Goal: Check status: Check status

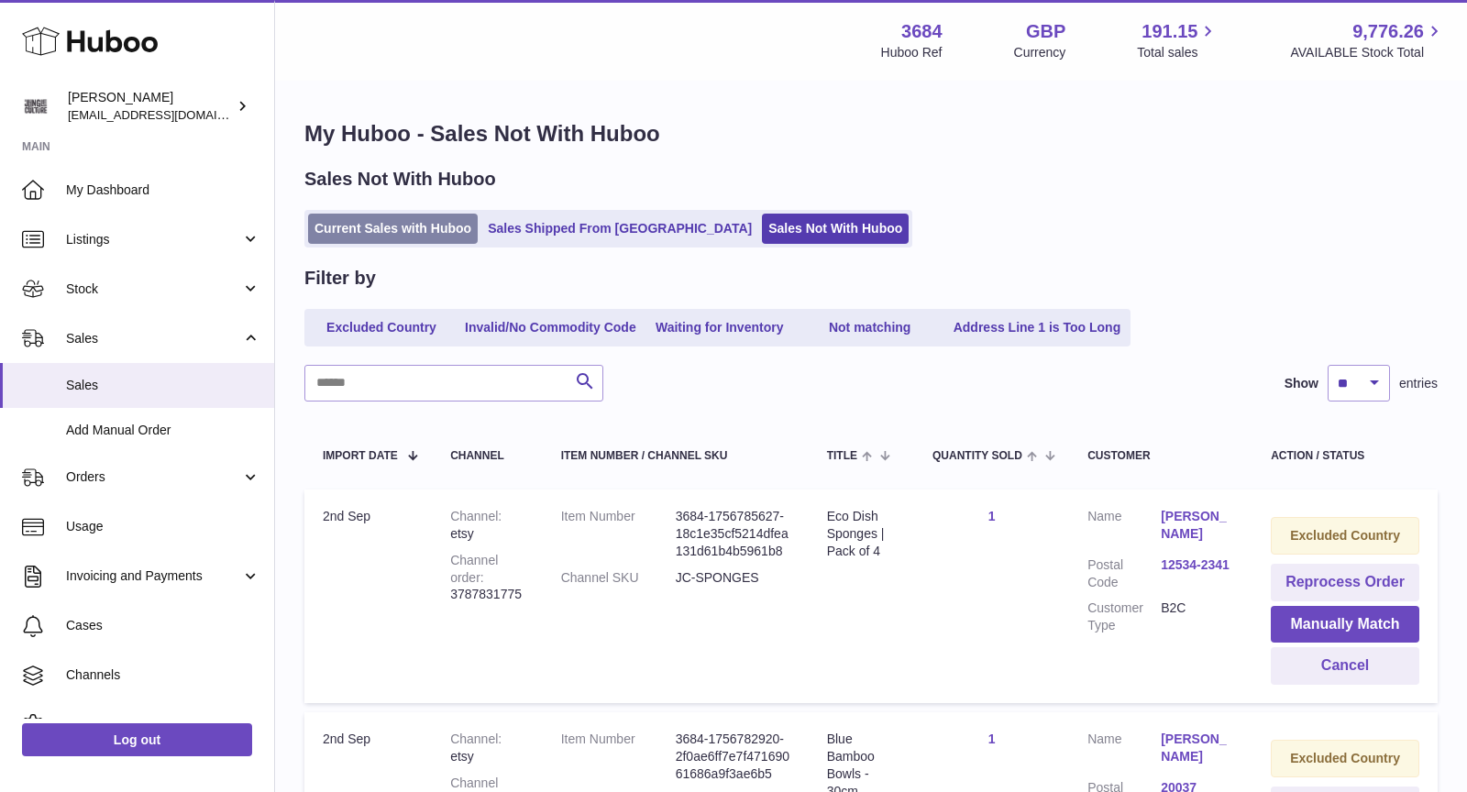
click at [414, 232] on link "Current Sales with Huboo" at bounding box center [393, 229] width 170 height 30
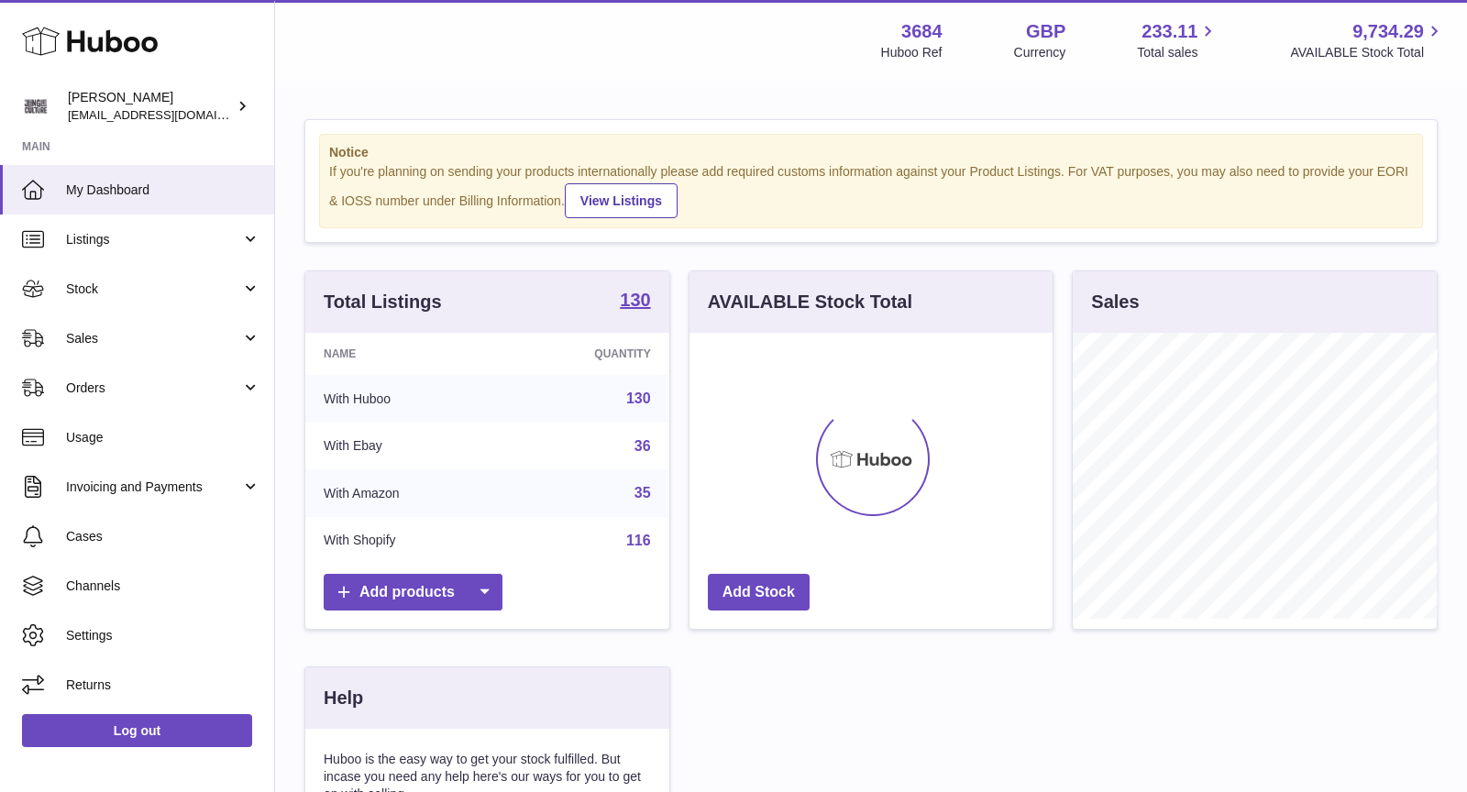
scroll to position [285, 364]
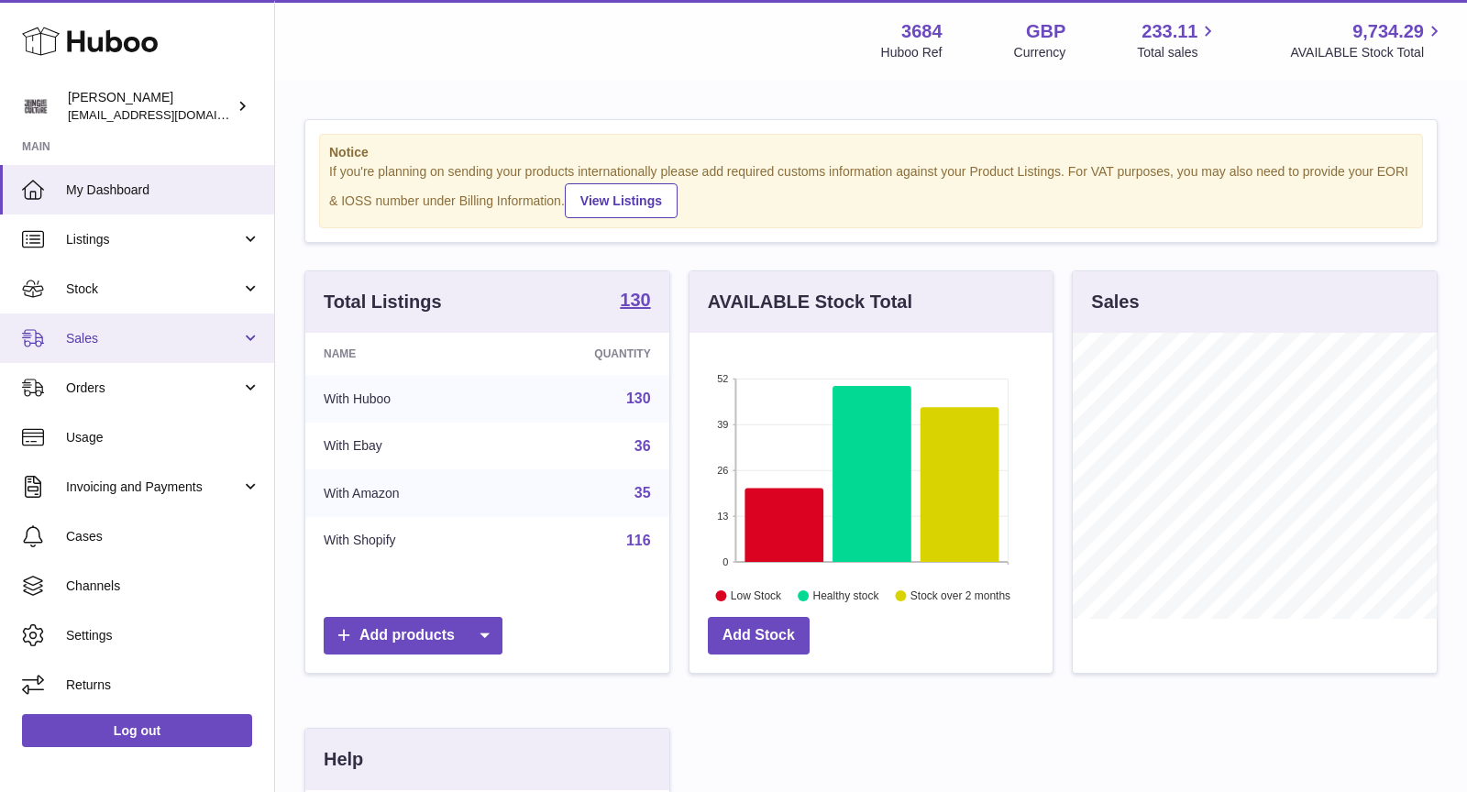
click at [137, 346] on span "Sales" at bounding box center [153, 338] width 175 height 17
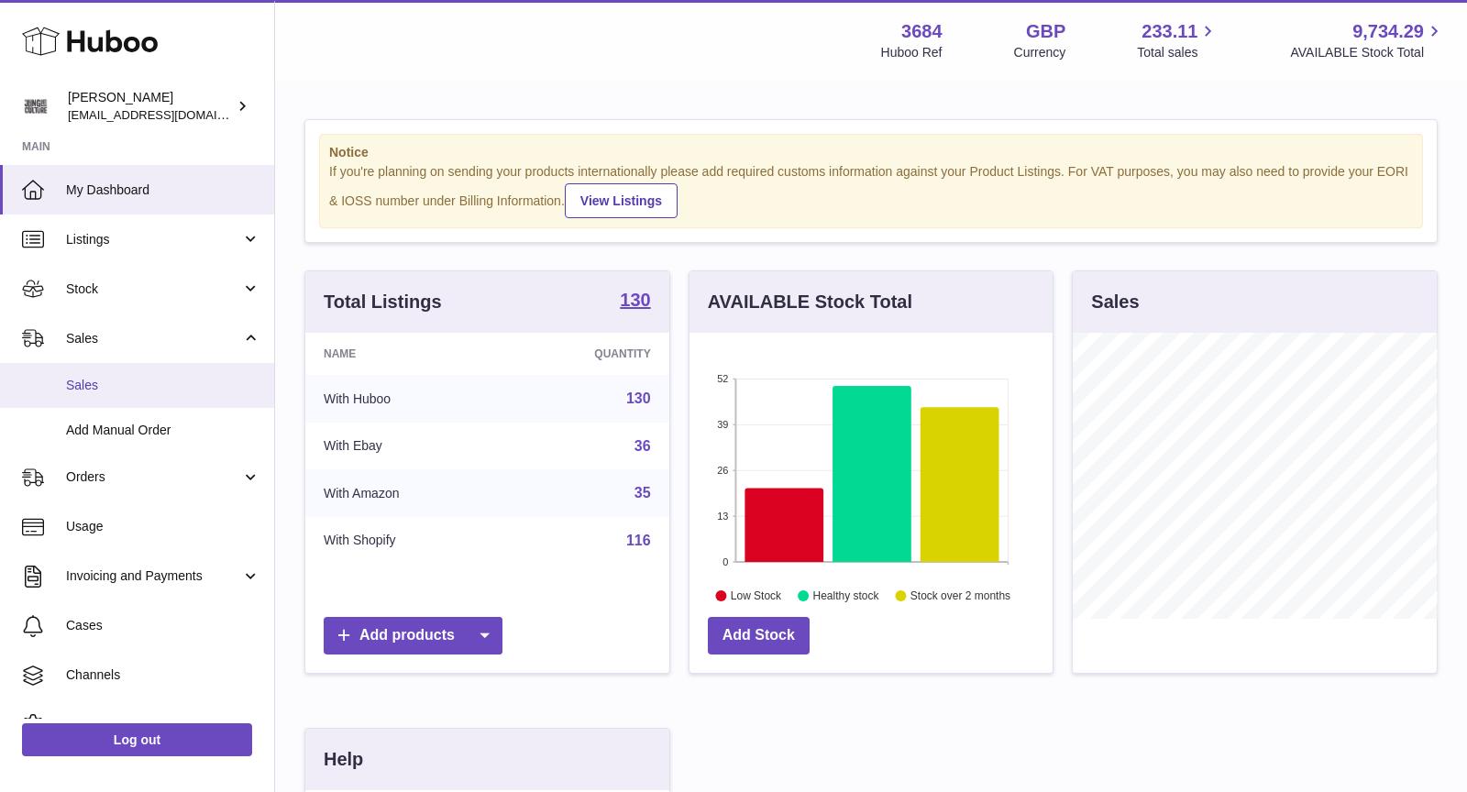
click at [162, 390] on span "Sales" at bounding box center [163, 385] width 194 height 17
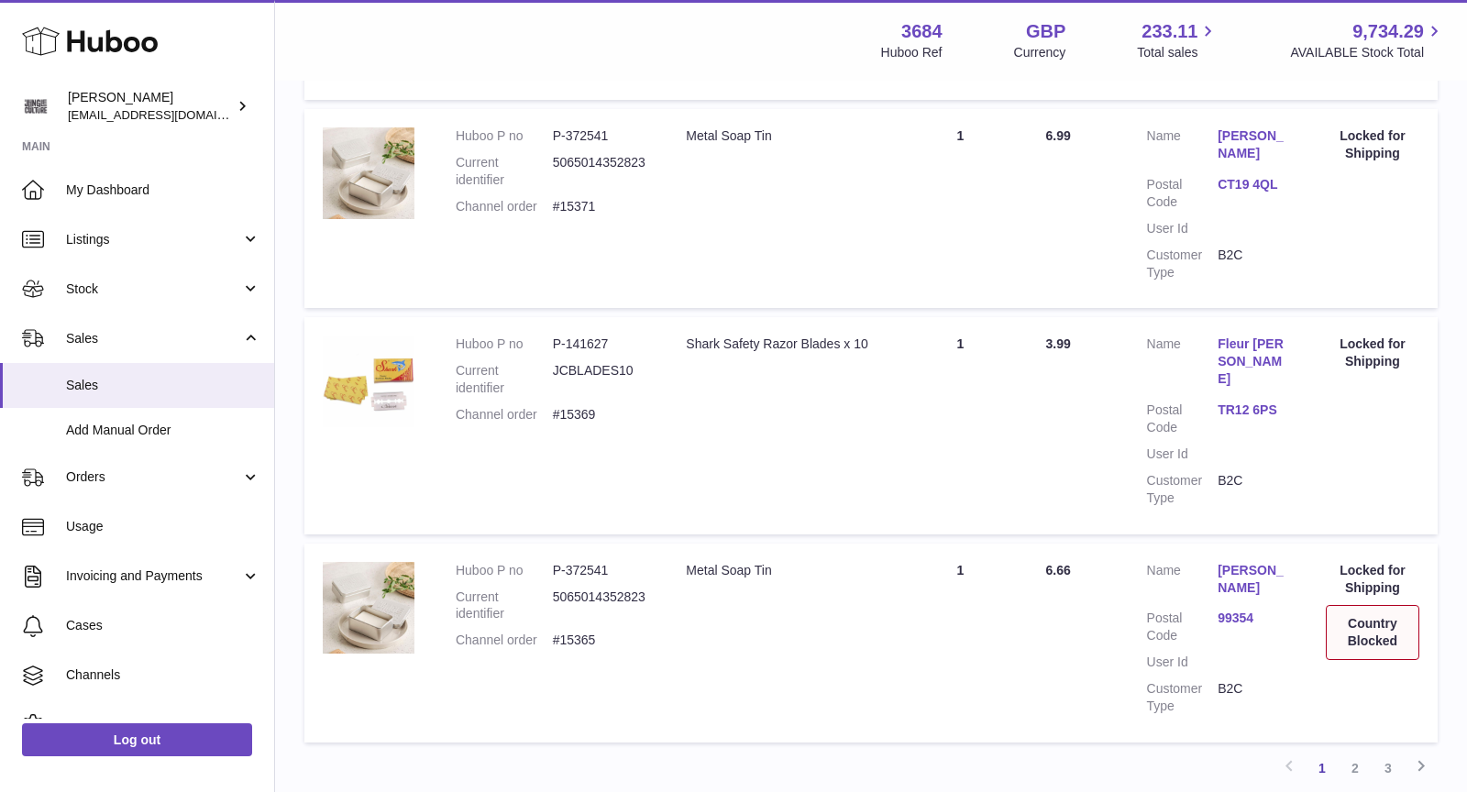
scroll to position [1943, 0]
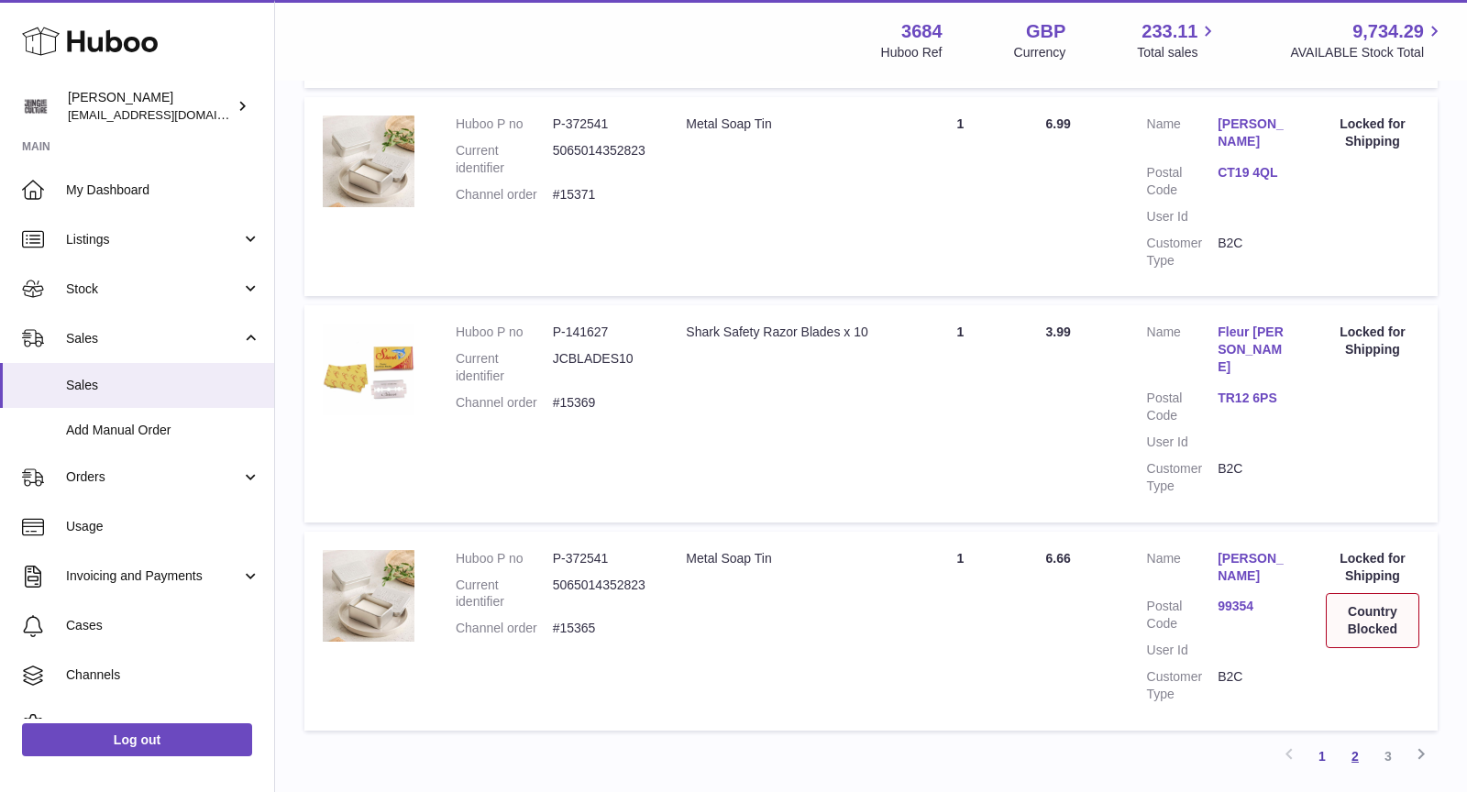
click at [1362, 740] on link "2" at bounding box center [1354, 756] width 33 height 33
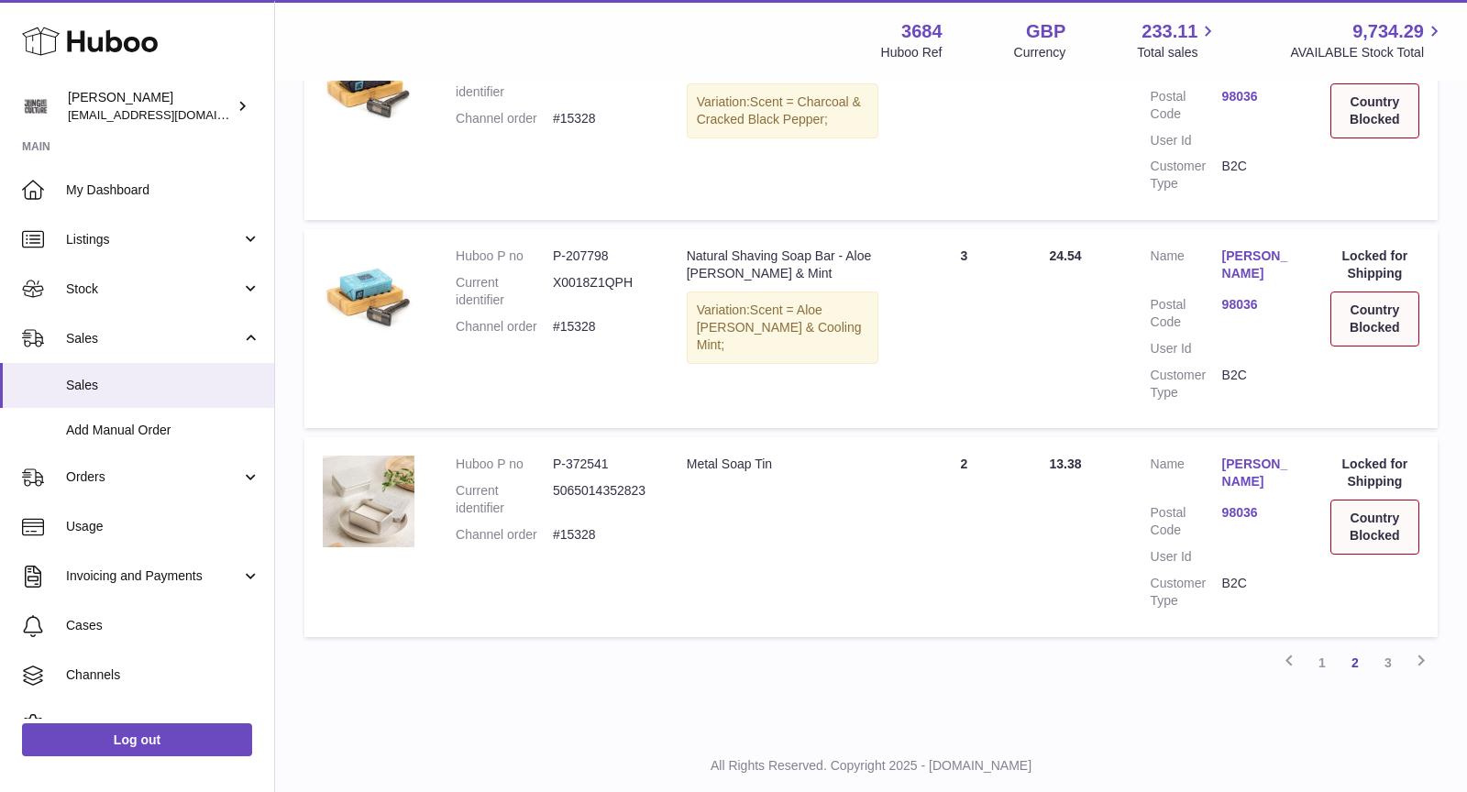
scroll to position [1899, 0]
click at [1382, 644] on link "3" at bounding box center [1387, 660] width 33 height 33
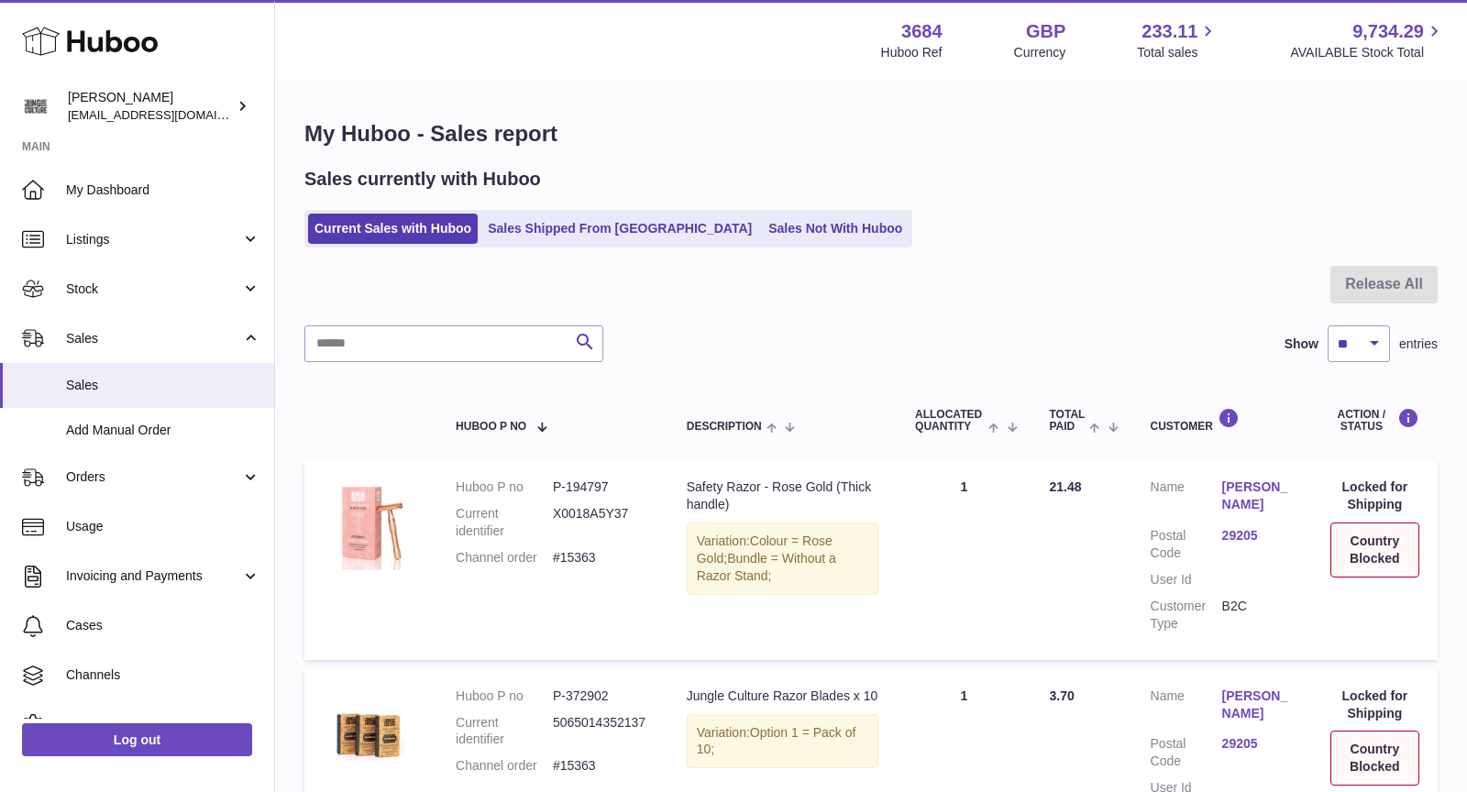
click at [1172, 273] on div at bounding box center [870, 296] width 1133 height 60
